Goal: Information Seeking & Learning: Learn about a topic

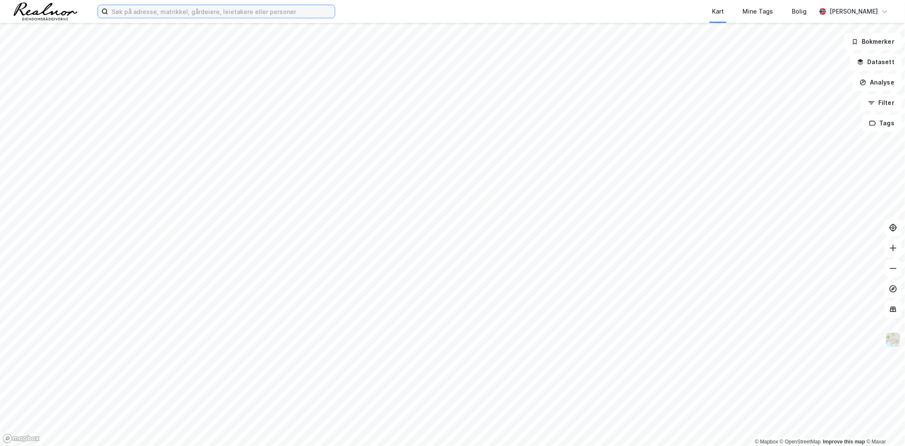
click at [258, 12] on input at bounding box center [221, 11] width 227 height 13
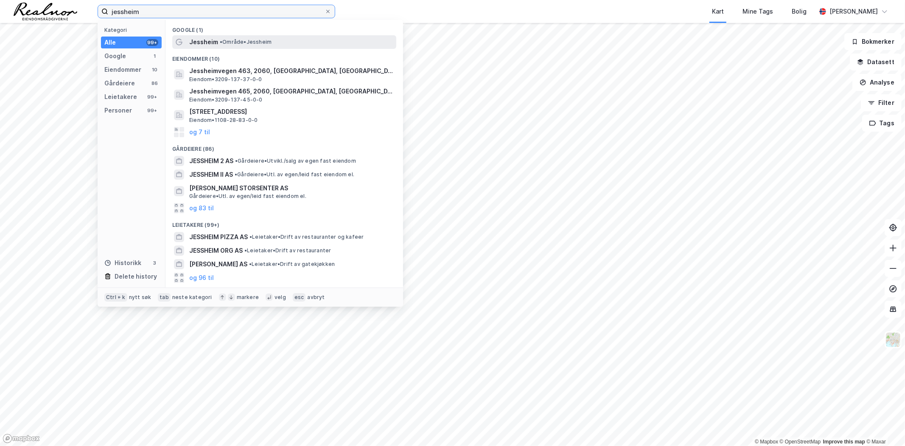
type input "jessheim"
click at [215, 41] on span "Jessheim" at bounding box center [203, 42] width 29 height 10
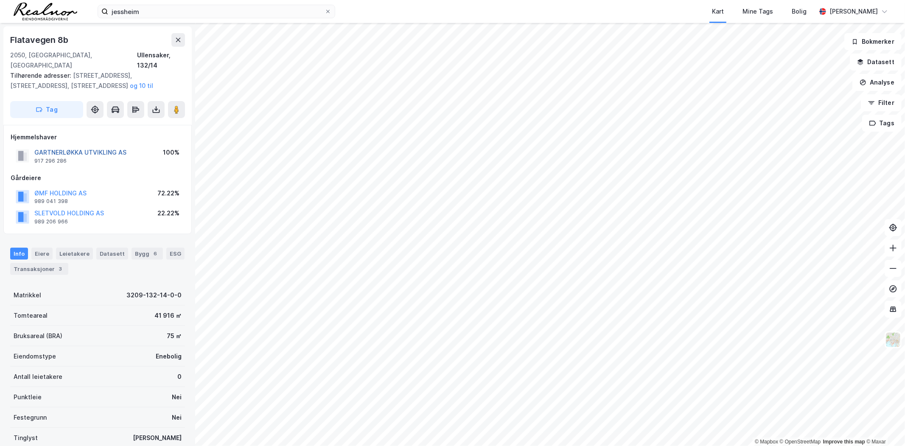
click at [0, 0] on button "GARTNERLØKKA UTVIKLING AS" at bounding box center [0, 0] width 0 height 0
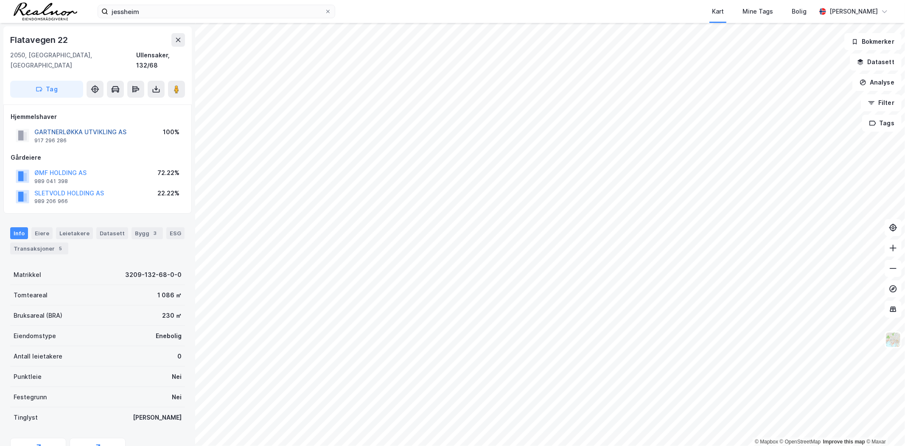
click at [0, 0] on button "GARTNERLØKKA UTVIKLING AS" at bounding box center [0, 0] width 0 height 0
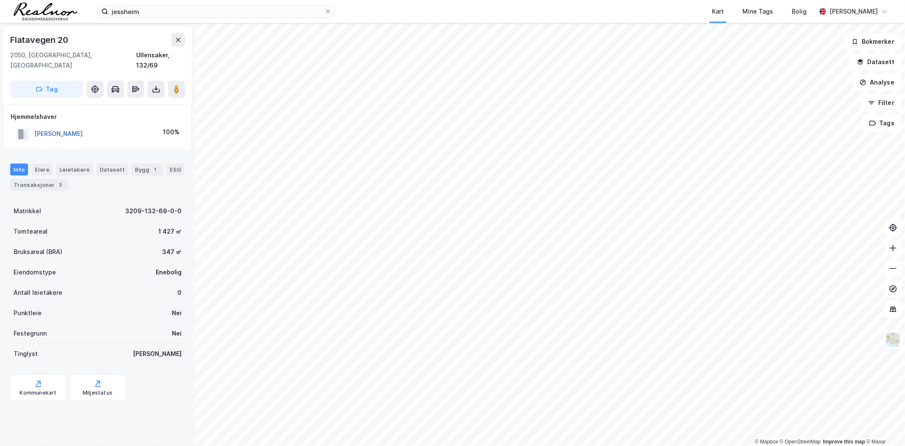
click at [0, 0] on button "MYRLAND BJØRNAR" at bounding box center [0, 0] width 0 height 0
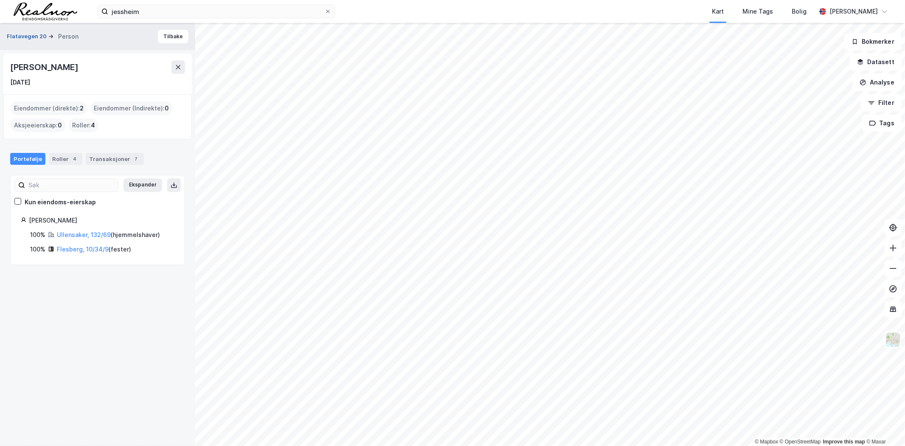
click at [20, 35] on button "Flatavegen 20" at bounding box center [28, 36] width 42 height 8
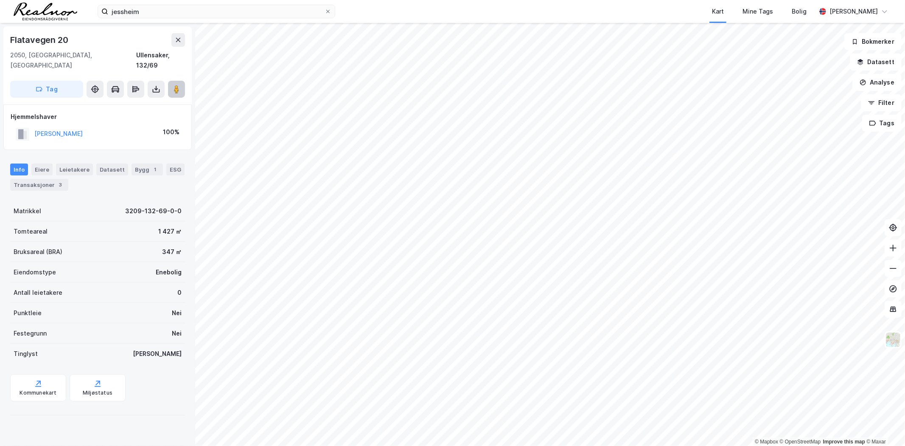
click at [175, 81] on button at bounding box center [176, 89] width 17 height 17
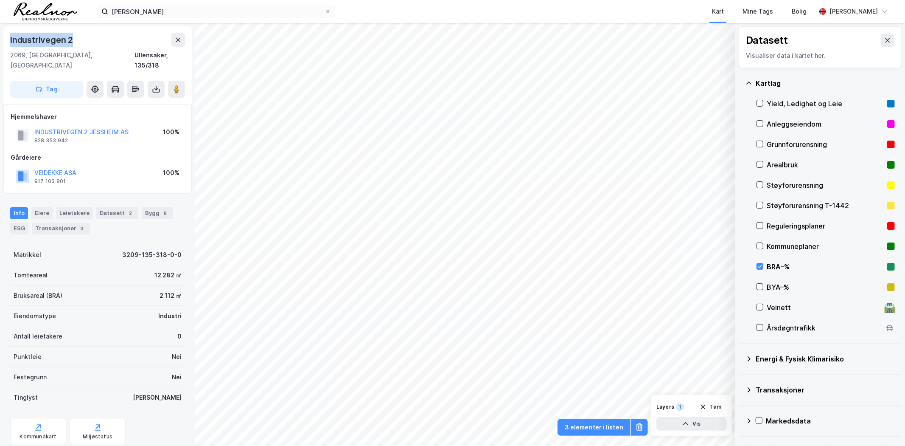
drag, startPoint x: 80, startPoint y: 39, endPoint x: 8, endPoint y: 41, distance: 72.2
click at [8, 41] on div "[STREET_ADDRESS]" at bounding box center [97, 65] width 188 height 78
copy div "Industrivegen 2"
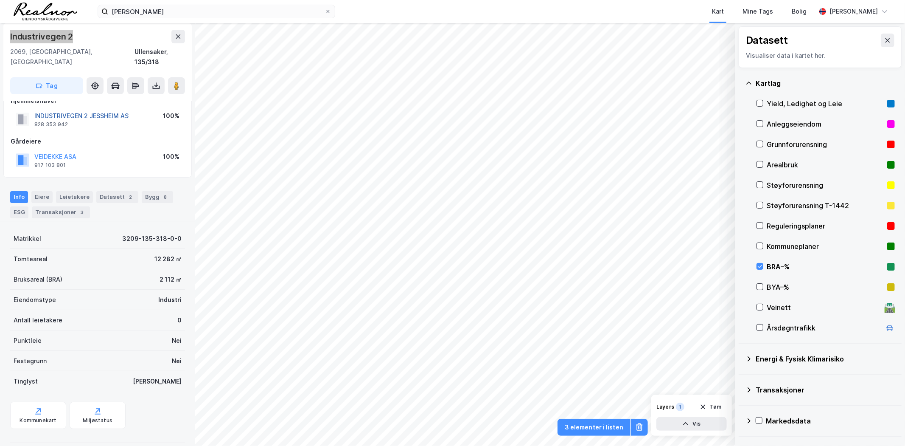
click at [0, 0] on button "INDUSTRIVEGEN 2 JESSHEIM AS" at bounding box center [0, 0] width 0 height 0
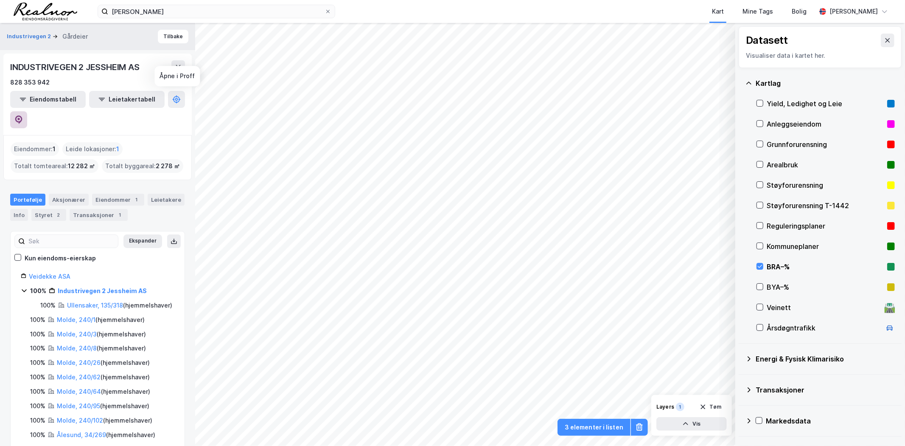
click at [23, 115] on icon at bounding box center [18, 119] width 8 height 8
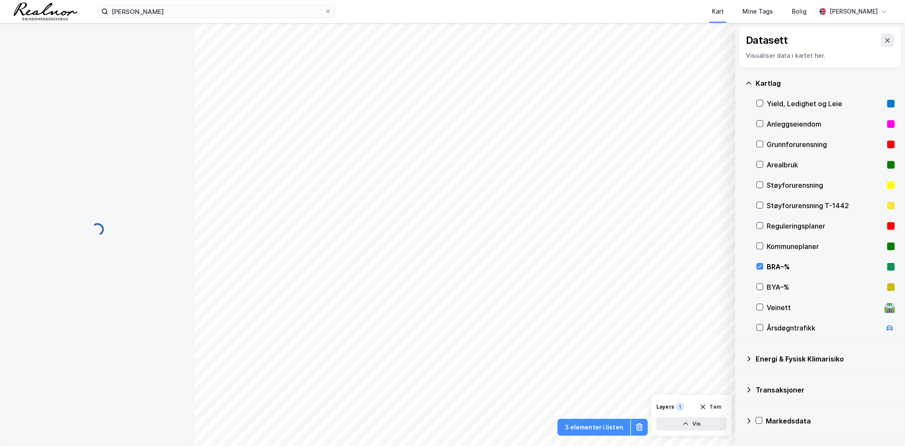
scroll to position [16, 0]
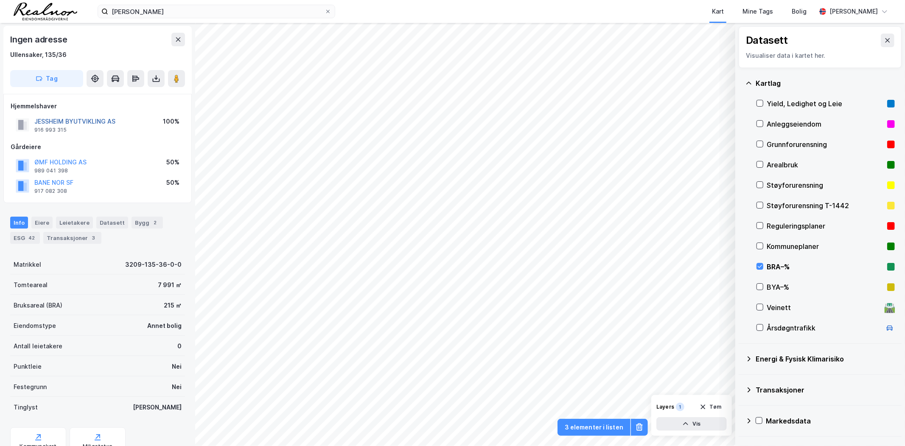
click at [0, 0] on button "JESSHEIM BYUTVIKLING AS" at bounding box center [0, 0] width 0 height 0
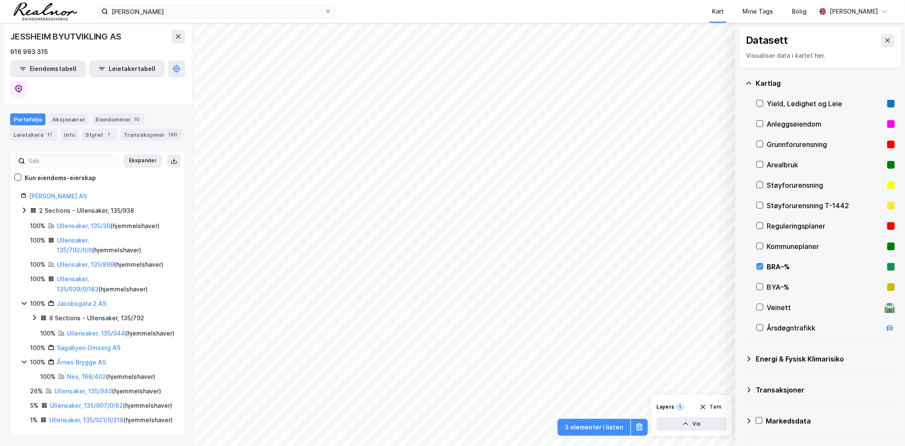
scroll to position [107, 0]
